Goal: Task Accomplishment & Management: Use online tool/utility

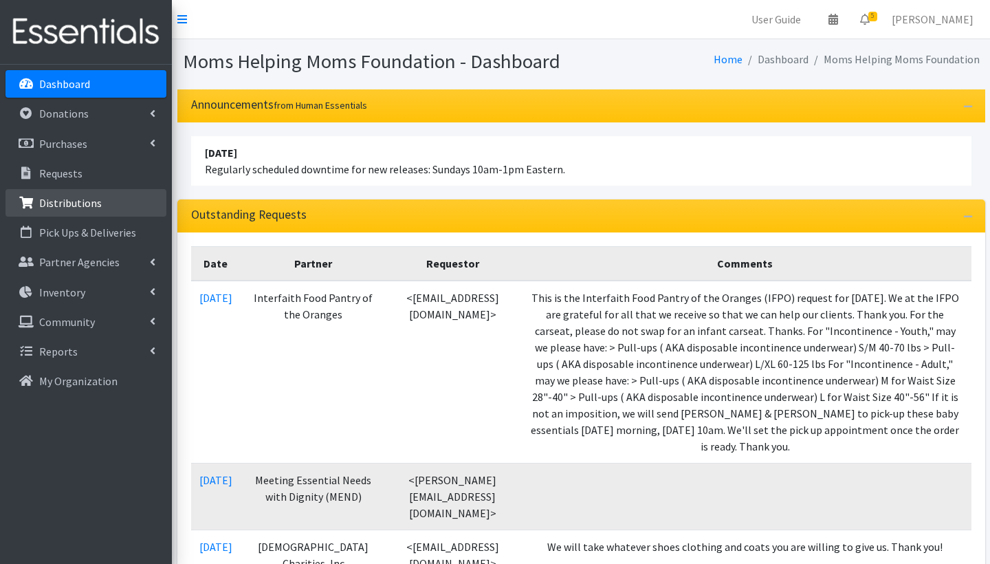
click at [79, 206] on p "Distributions" at bounding box center [70, 203] width 63 height 14
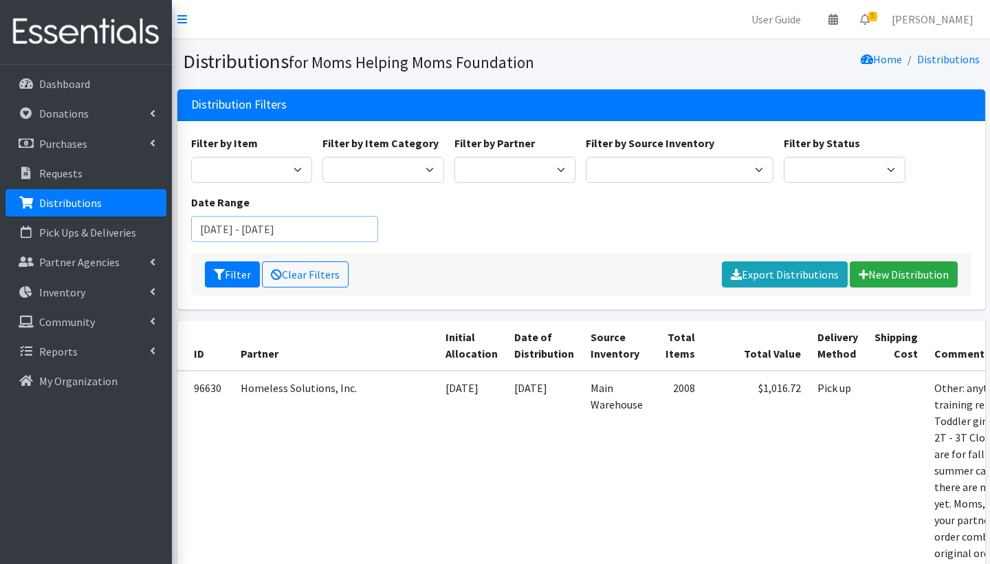
click at [233, 228] on input "July 16, 2025 - October 16, 2025" at bounding box center [285, 229] width 188 height 26
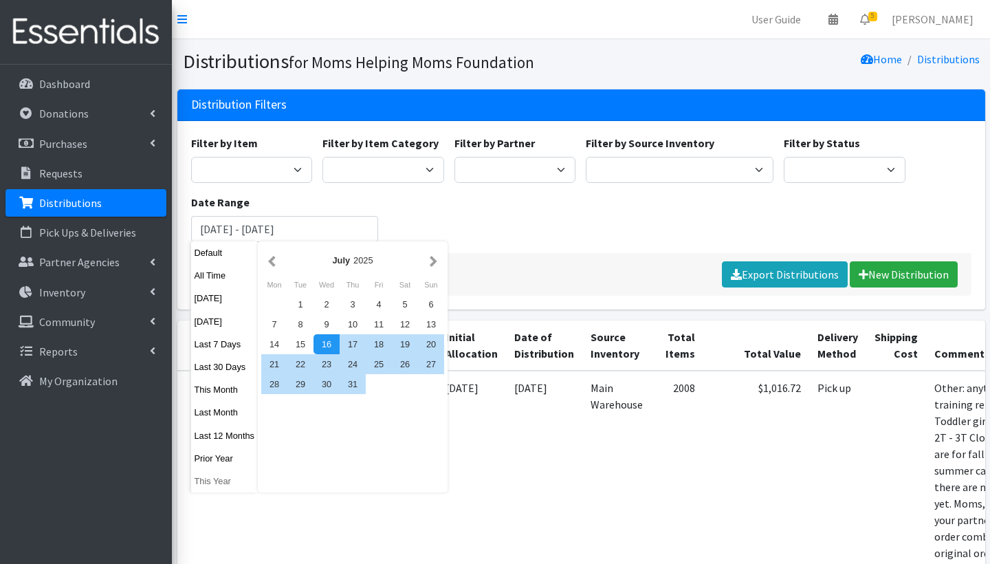
click at [219, 476] on button "This Year" at bounding box center [224, 481] width 67 height 20
type input "January 1, 2025 - December 31, 2025"
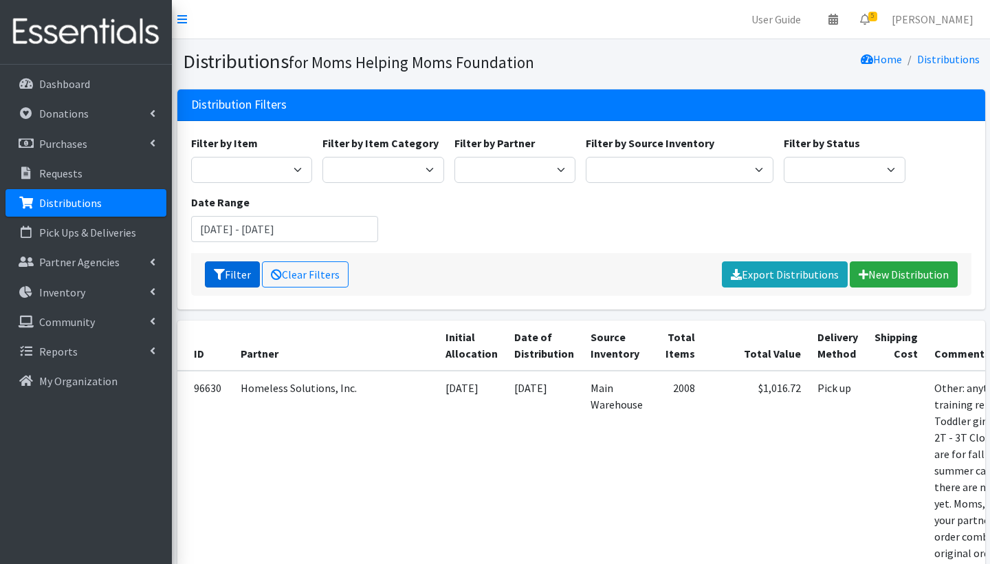
click at [235, 276] on button "Filter" at bounding box center [232, 274] width 55 height 26
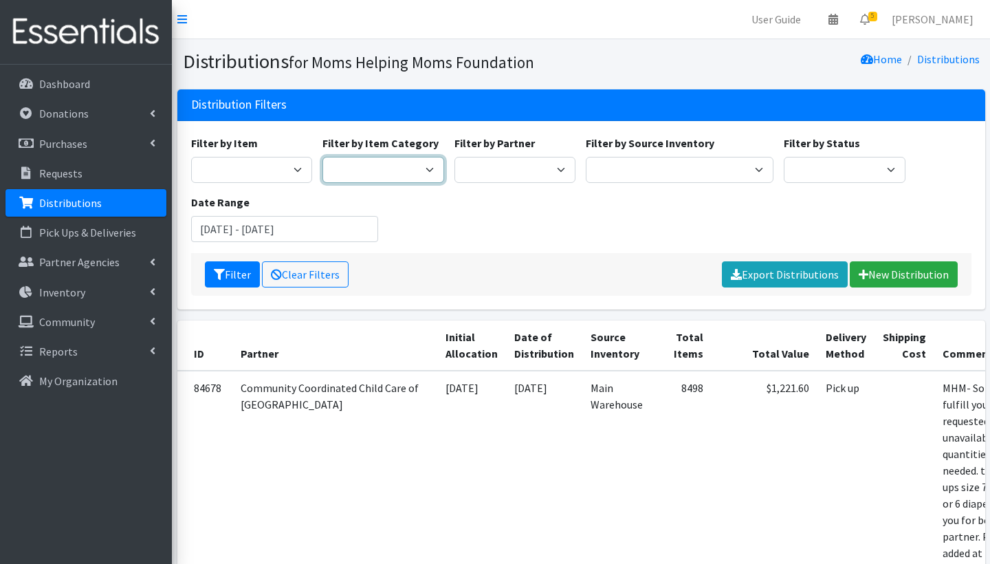
select select "1"
click at [243, 276] on button "Filter" at bounding box center [232, 274] width 55 height 26
click at [307, 232] on input "[DATE] - [DATE]" at bounding box center [285, 229] width 188 height 26
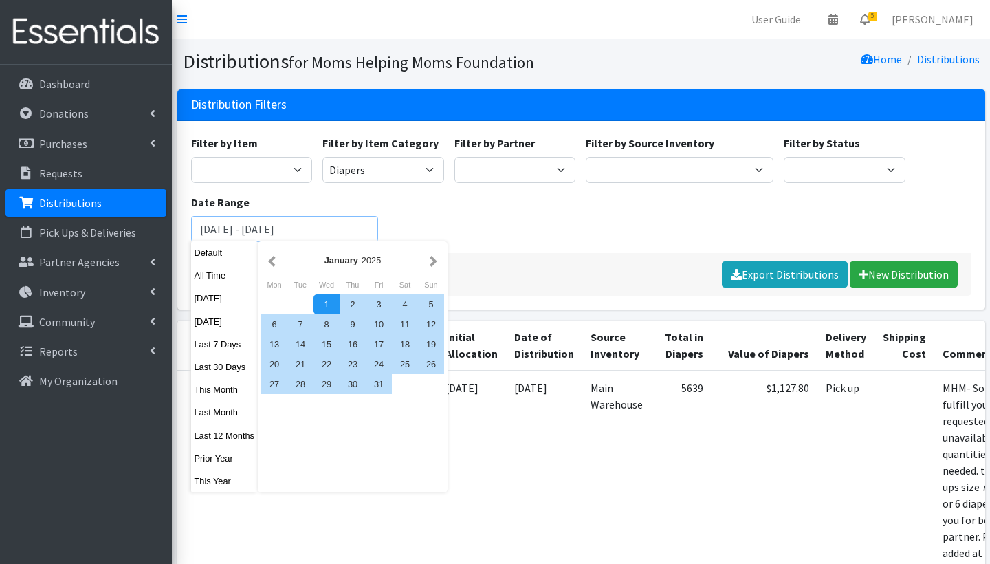
click at [307, 232] on input "January 1, 2025 - December 31, 2025" at bounding box center [285, 229] width 188 height 26
type input "January 1, 2025 - September 1, 2025"
click at [404, 208] on div "Filter by Item Activity Mat Adult Briefs (Large/X-Large) Adult Briefs (Medium/L…" at bounding box center [581, 194] width 791 height 118
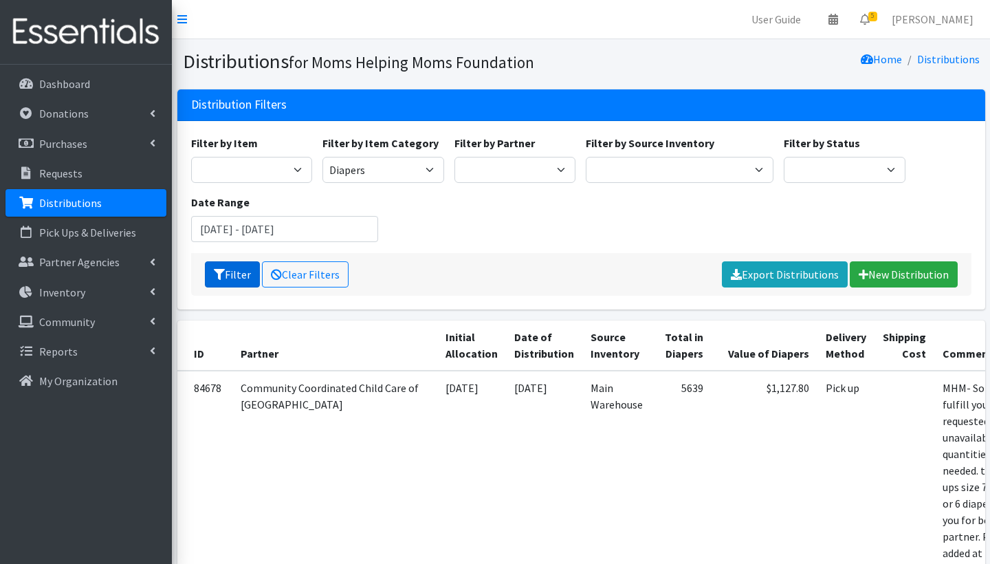
click at [231, 272] on button "Filter" at bounding box center [232, 274] width 55 height 26
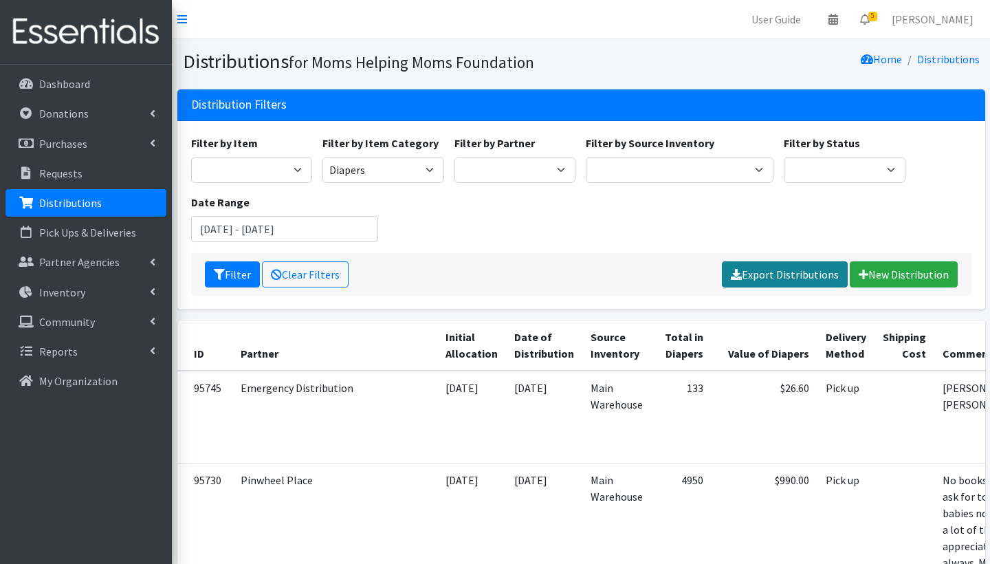
click at [792, 274] on link "Export Distributions" at bounding box center [785, 274] width 126 height 26
